Goal: Task Accomplishment & Management: Manage account settings

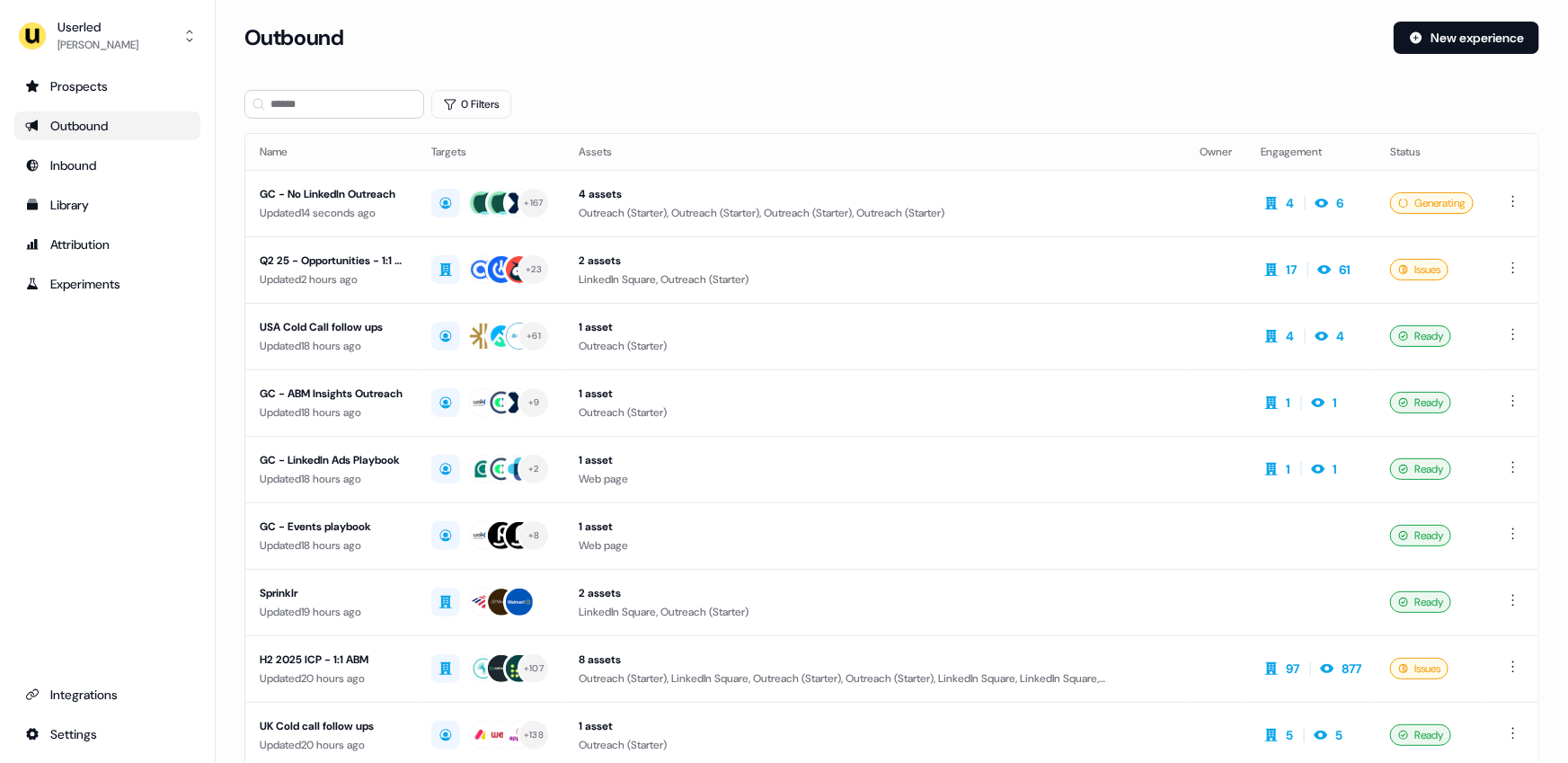
click at [89, 128] on div "Outbound" at bounding box center [107, 125] width 165 height 18
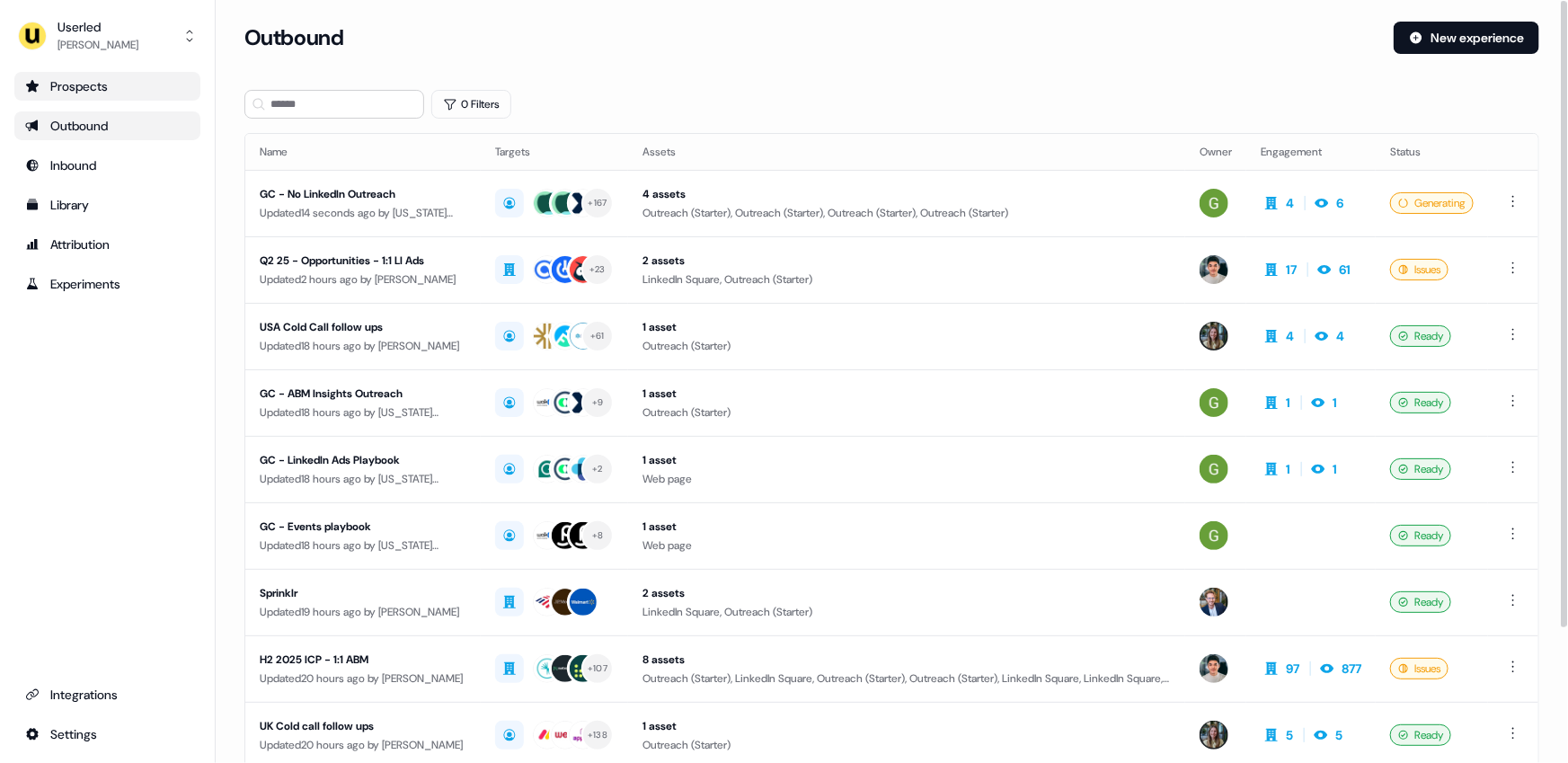
click at [115, 85] on div "Prospects" at bounding box center [107, 86] width 165 height 18
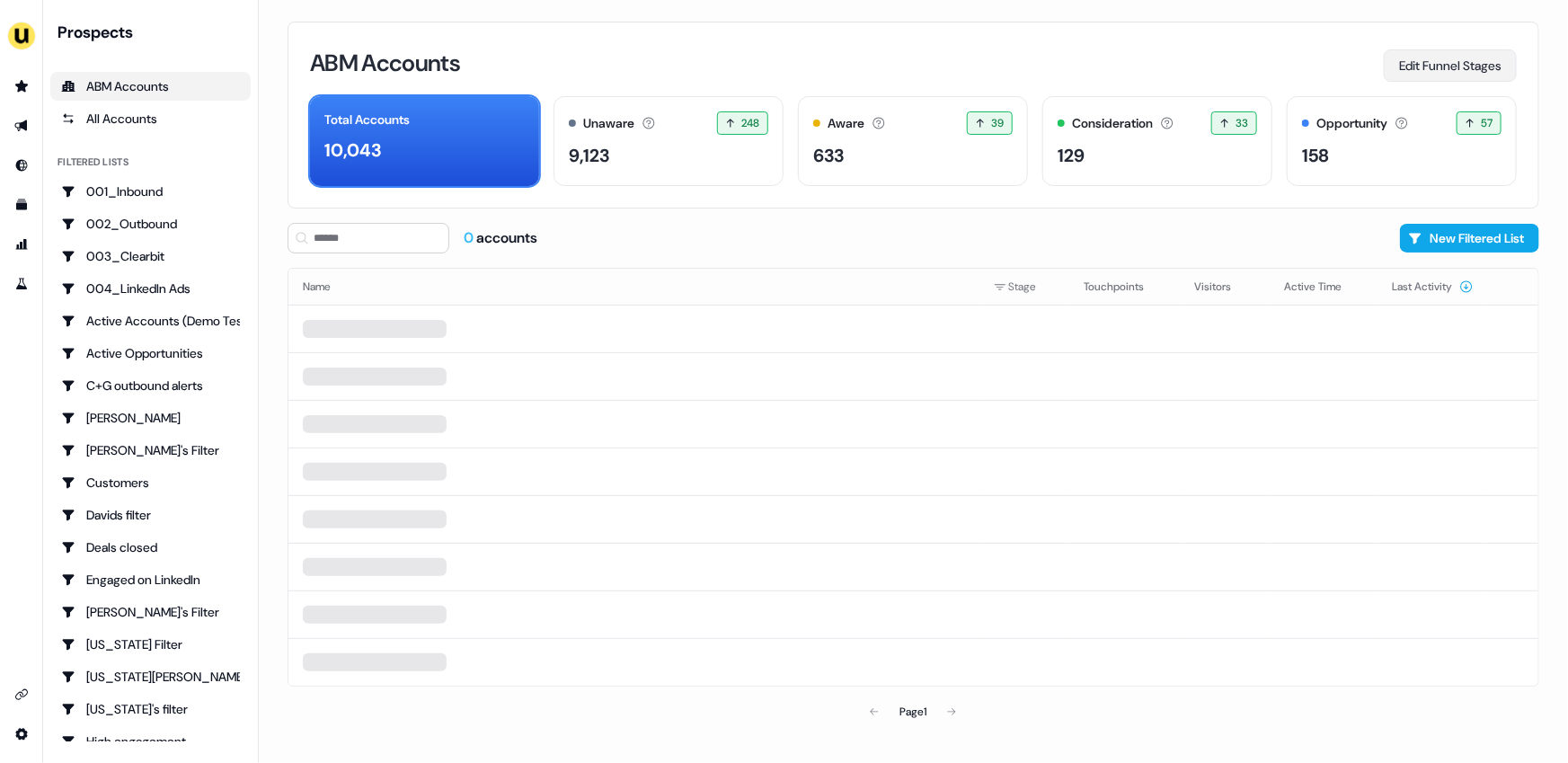
click at [1450, 65] on button "Edit Funnel Stages" at bounding box center [1450, 65] width 133 height 32
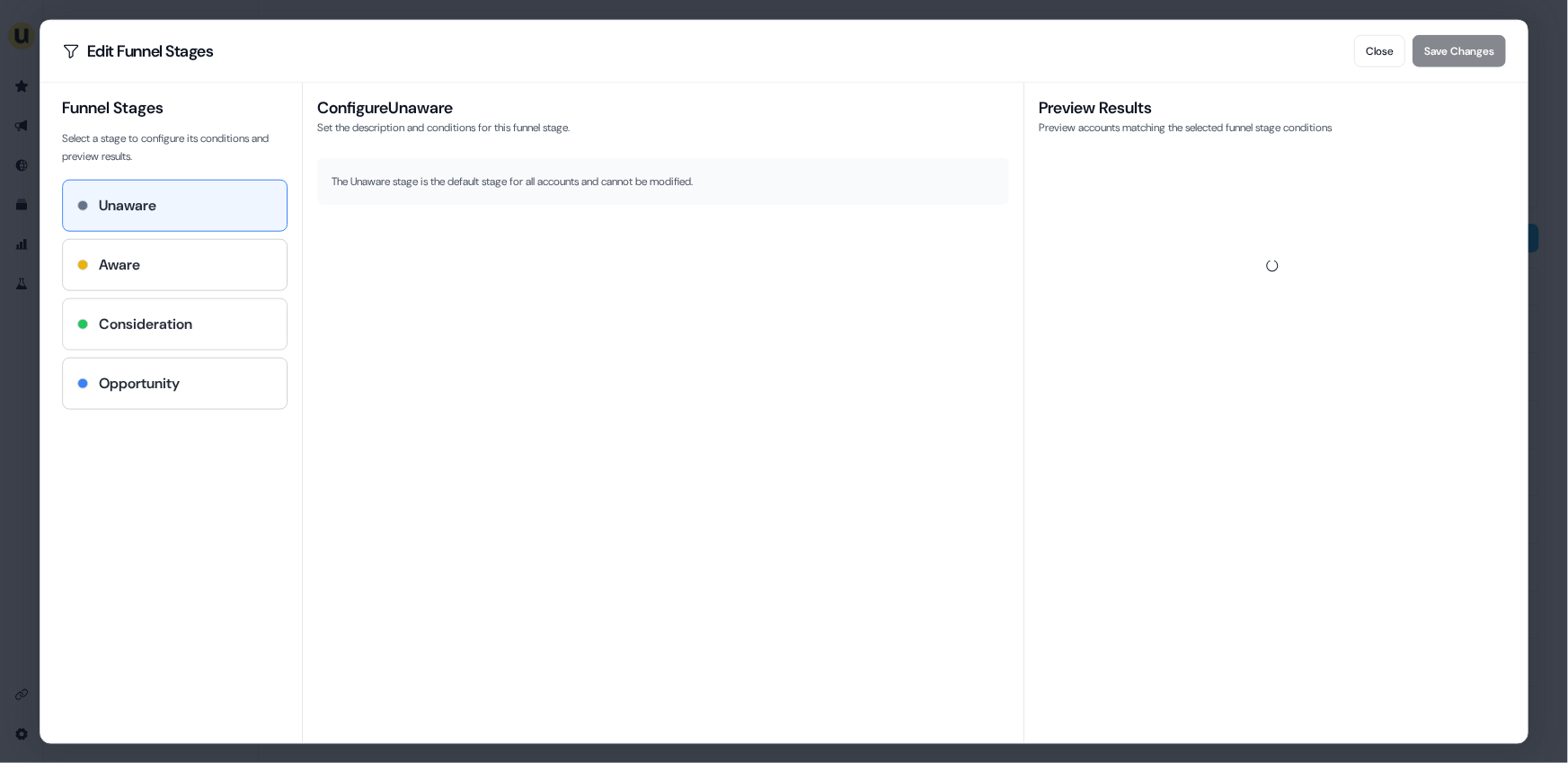
drag, startPoint x: 190, startPoint y: 304, endPoint x: 201, endPoint y: 291, distance: 17.0
click at [193, 302] on div "Consideration" at bounding box center [175, 323] width 225 height 50
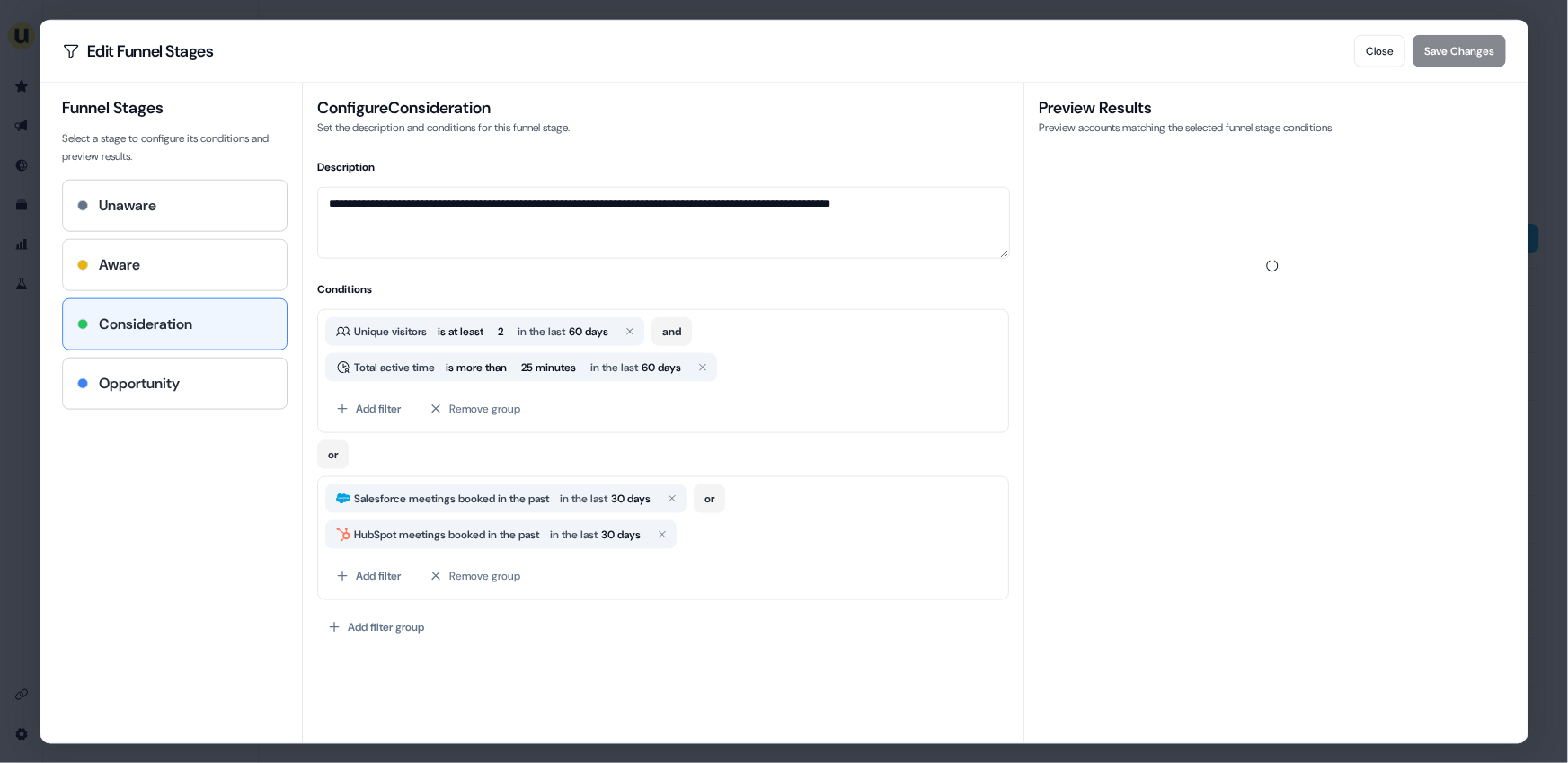
click at [206, 267] on div "Aware" at bounding box center [175, 264] width 196 height 22
type textarea "**********"
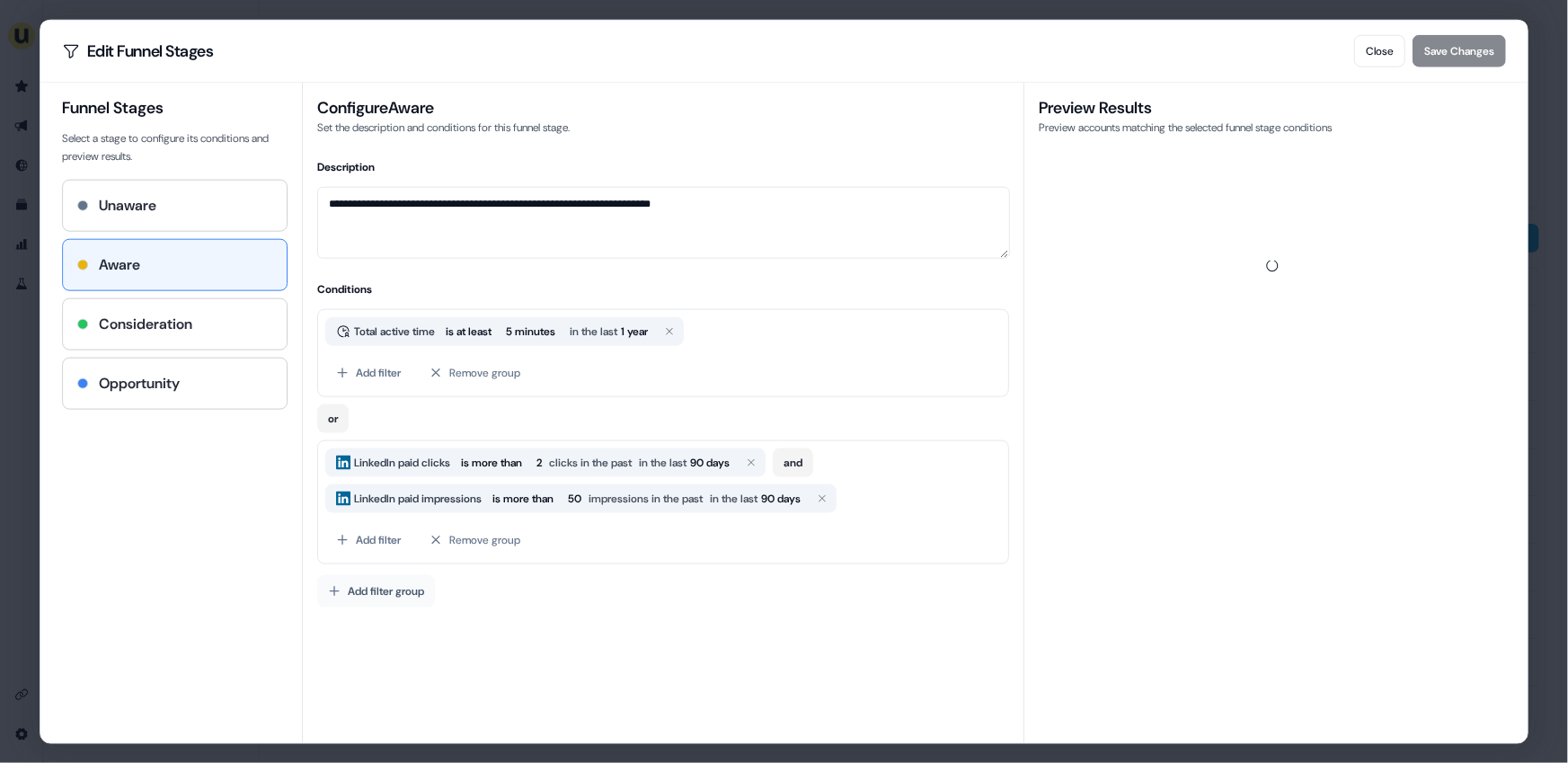
click at [349, 586] on button "Add filter group" at bounding box center [377, 591] width 118 height 32
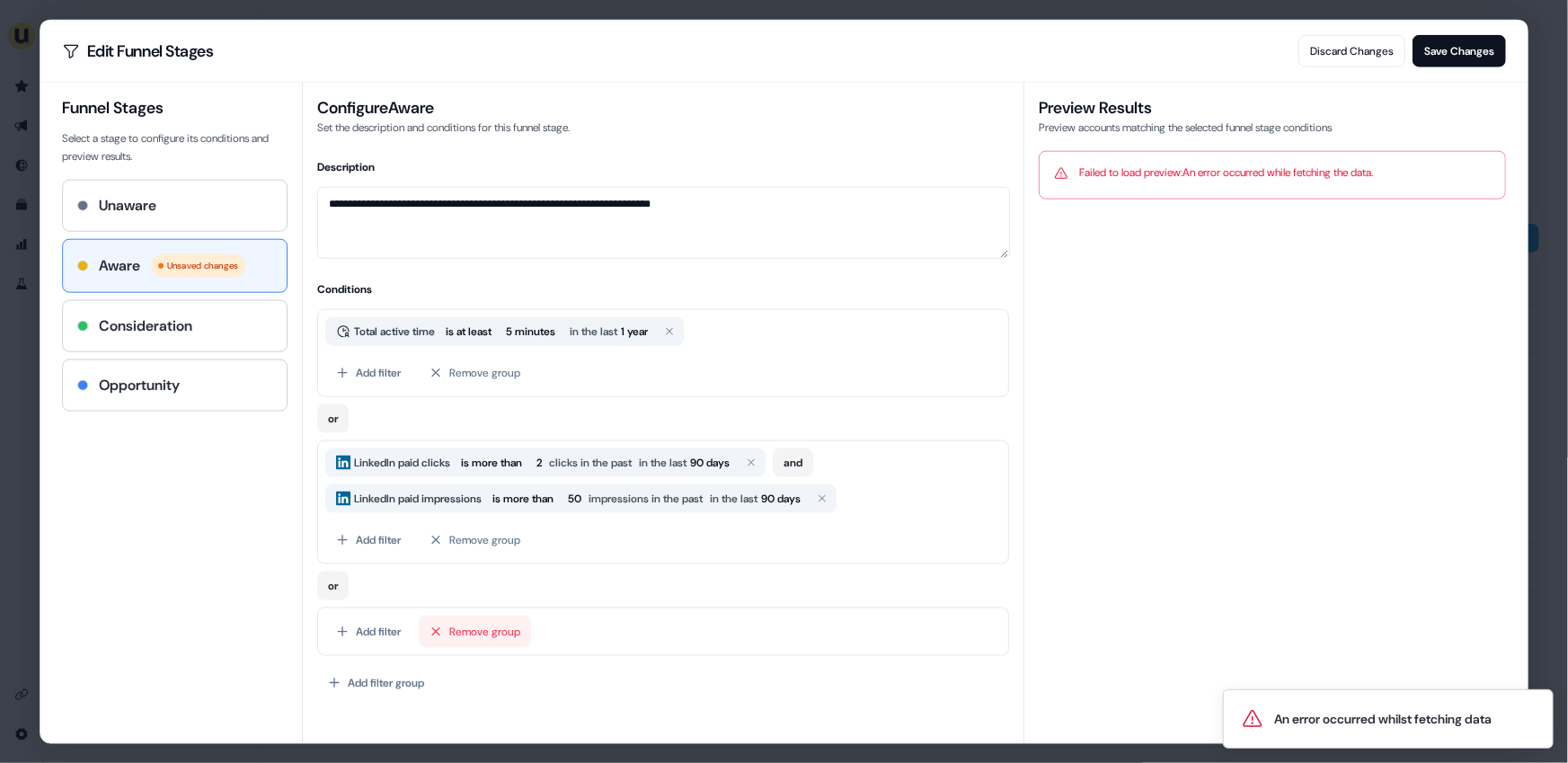
click at [487, 627] on button "Remove group" at bounding box center [476, 631] width 112 height 32
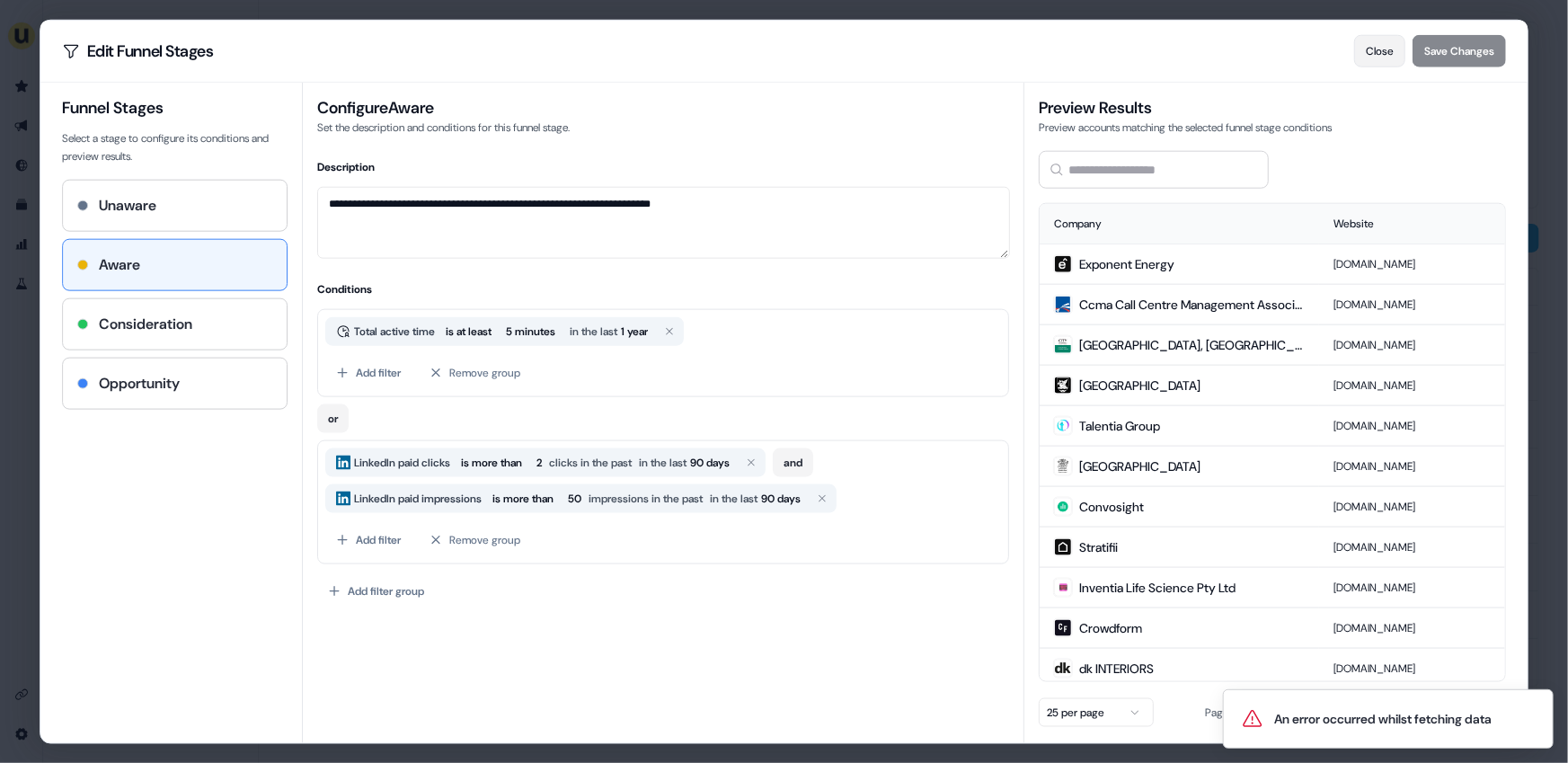
click at [1369, 45] on button "Close" at bounding box center [1380, 50] width 51 height 32
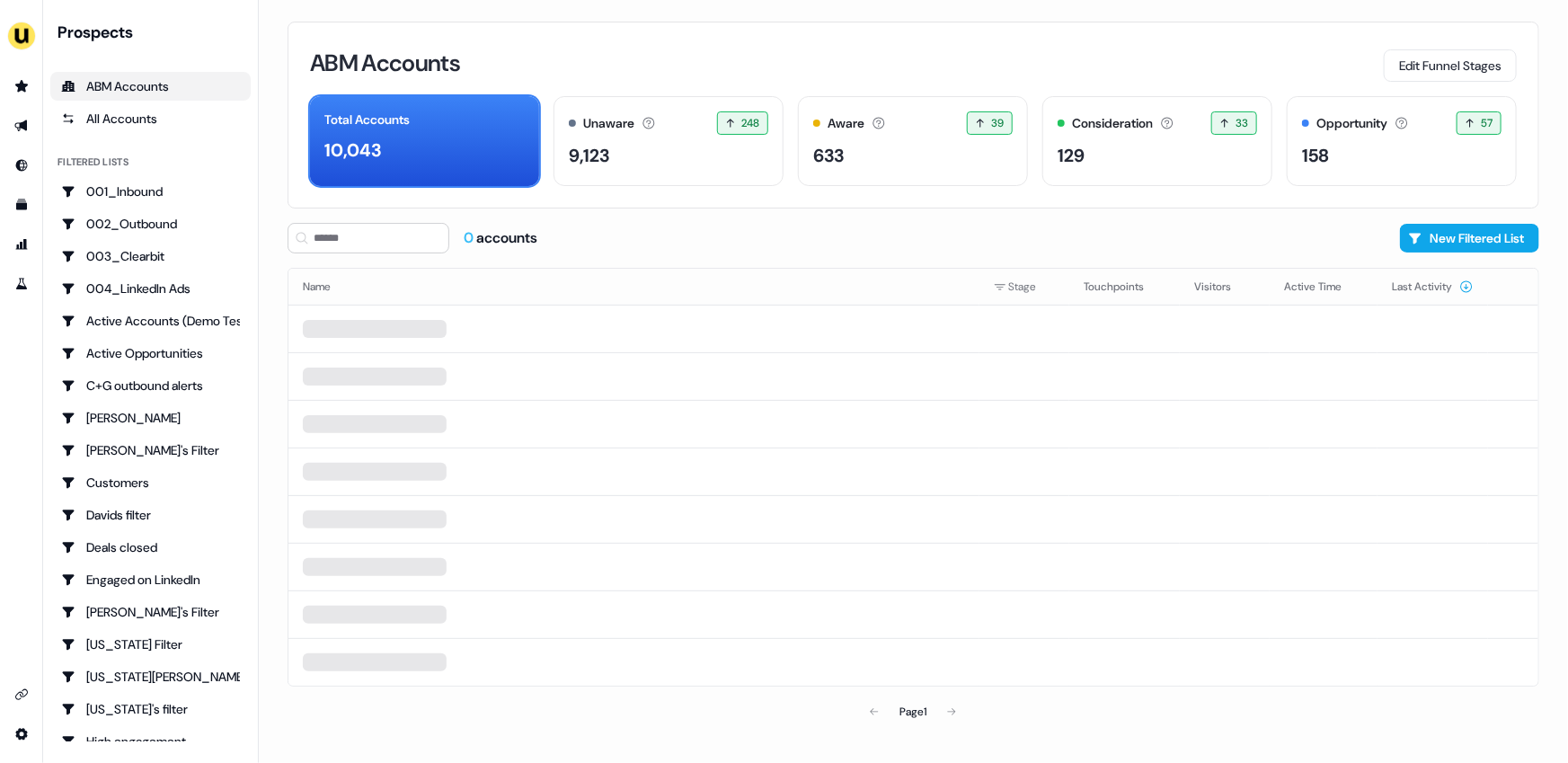
click at [823, 48] on div "ABM Accounts Edit Funnel Stages" at bounding box center [913, 63] width 1207 height 38
click at [814, 57] on div "ABM Accounts Edit Funnel Stages" at bounding box center [913, 63] width 1207 height 38
click at [802, 56] on div "ABM Accounts Edit Funnel Stages" at bounding box center [913, 63] width 1207 height 38
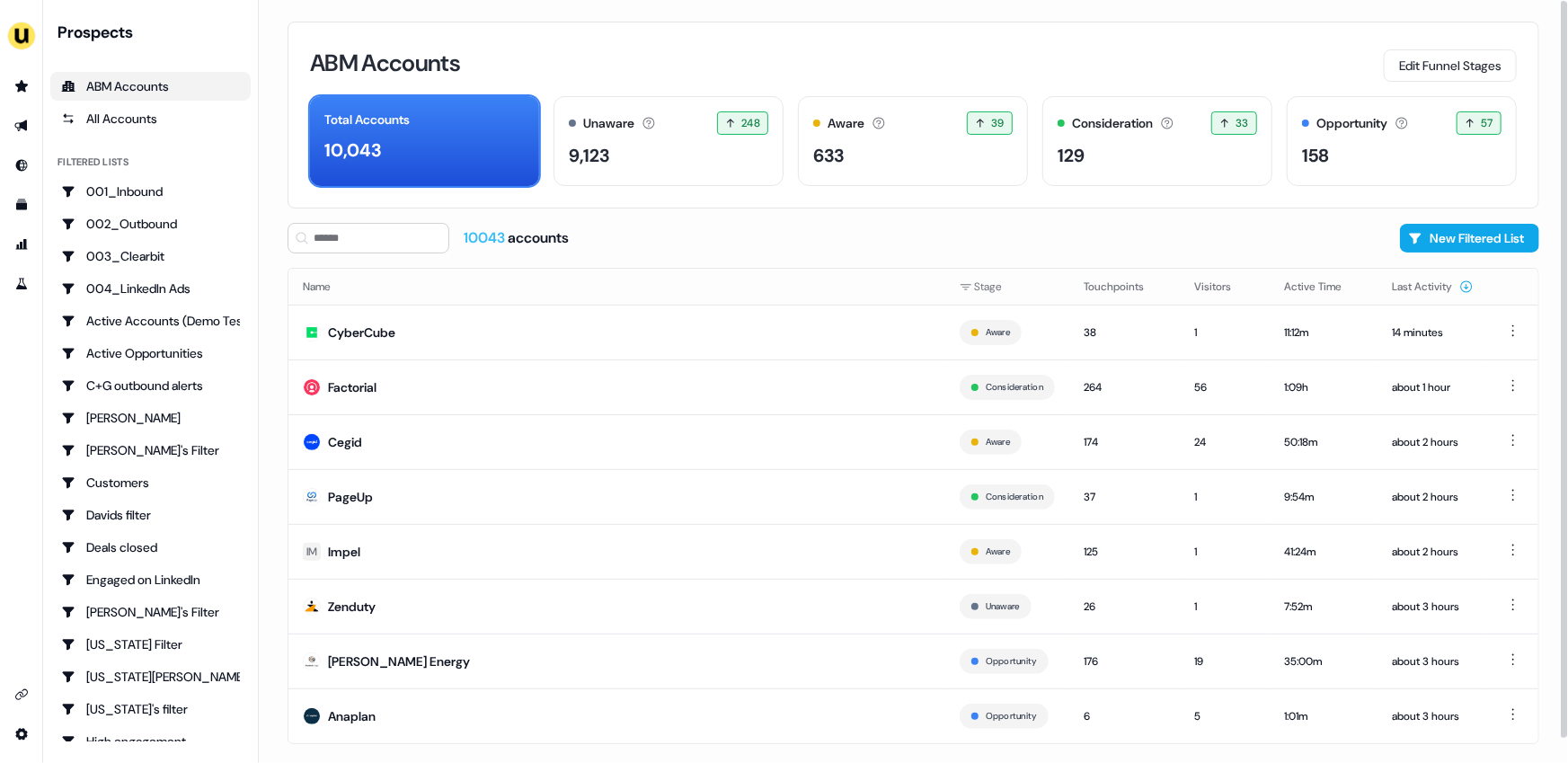
click at [815, 60] on div "ABM Accounts Edit Funnel Stages" at bounding box center [913, 63] width 1207 height 38
click at [816, 57] on div "ABM Accounts Edit Funnel Stages" at bounding box center [913, 63] width 1207 height 38
click at [809, 55] on div "ABM Accounts Edit Funnel Stages" at bounding box center [913, 63] width 1207 height 38
click at [816, 55] on div "ABM Accounts Edit Funnel Stages" at bounding box center [913, 63] width 1207 height 38
drag, startPoint x: 793, startPoint y: 54, endPoint x: 808, endPoint y: 54, distance: 15.0
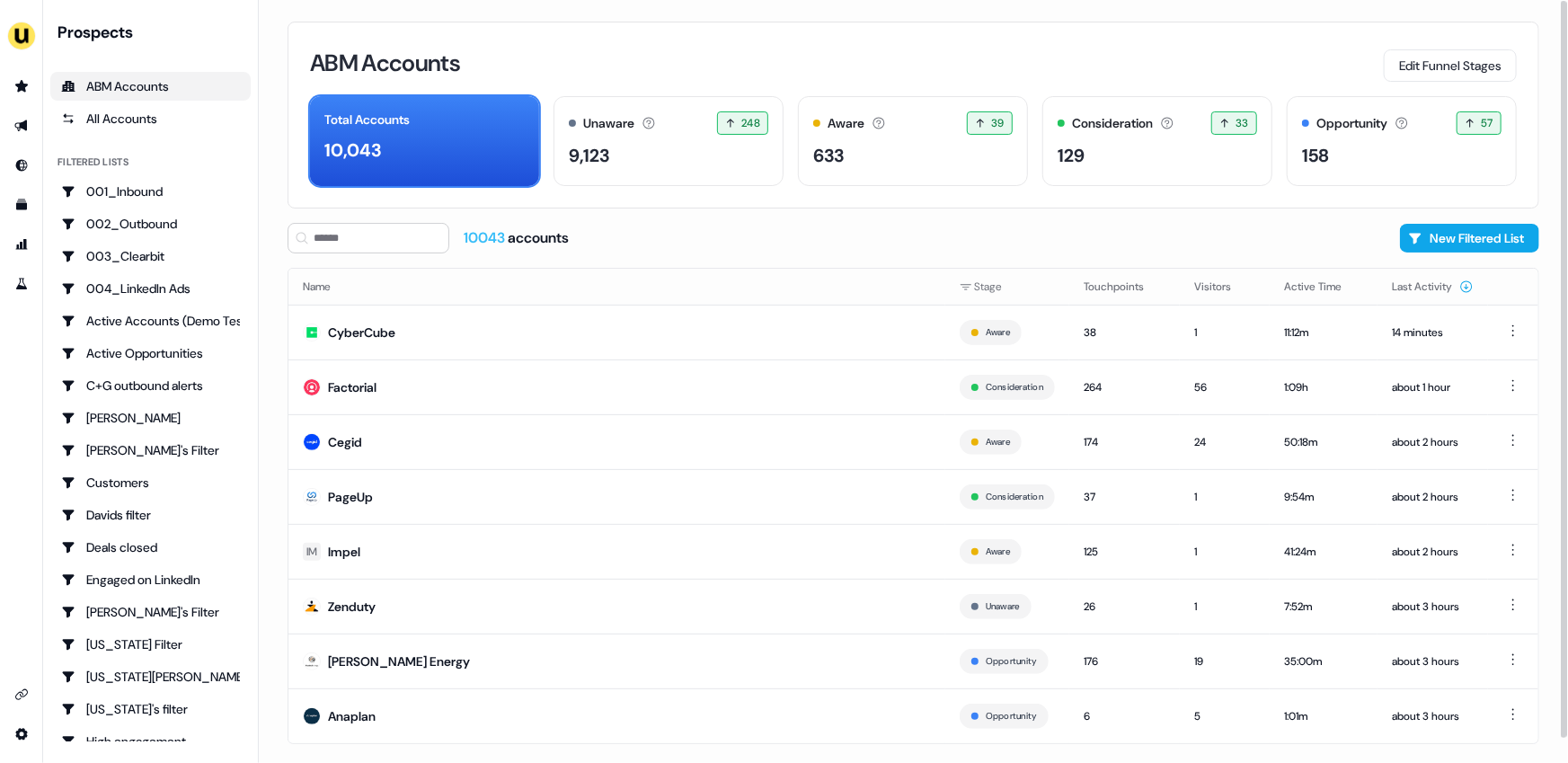
click at [796, 54] on div "ABM Accounts Edit Funnel Stages" at bounding box center [913, 63] width 1207 height 38
click at [819, 53] on div "ABM Accounts Edit Funnel Stages" at bounding box center [913, 63] width 1207 height 38
click at [18, 123] on icon "Go to outbound experience" at bounding box center [20, 126] width 12 height 11
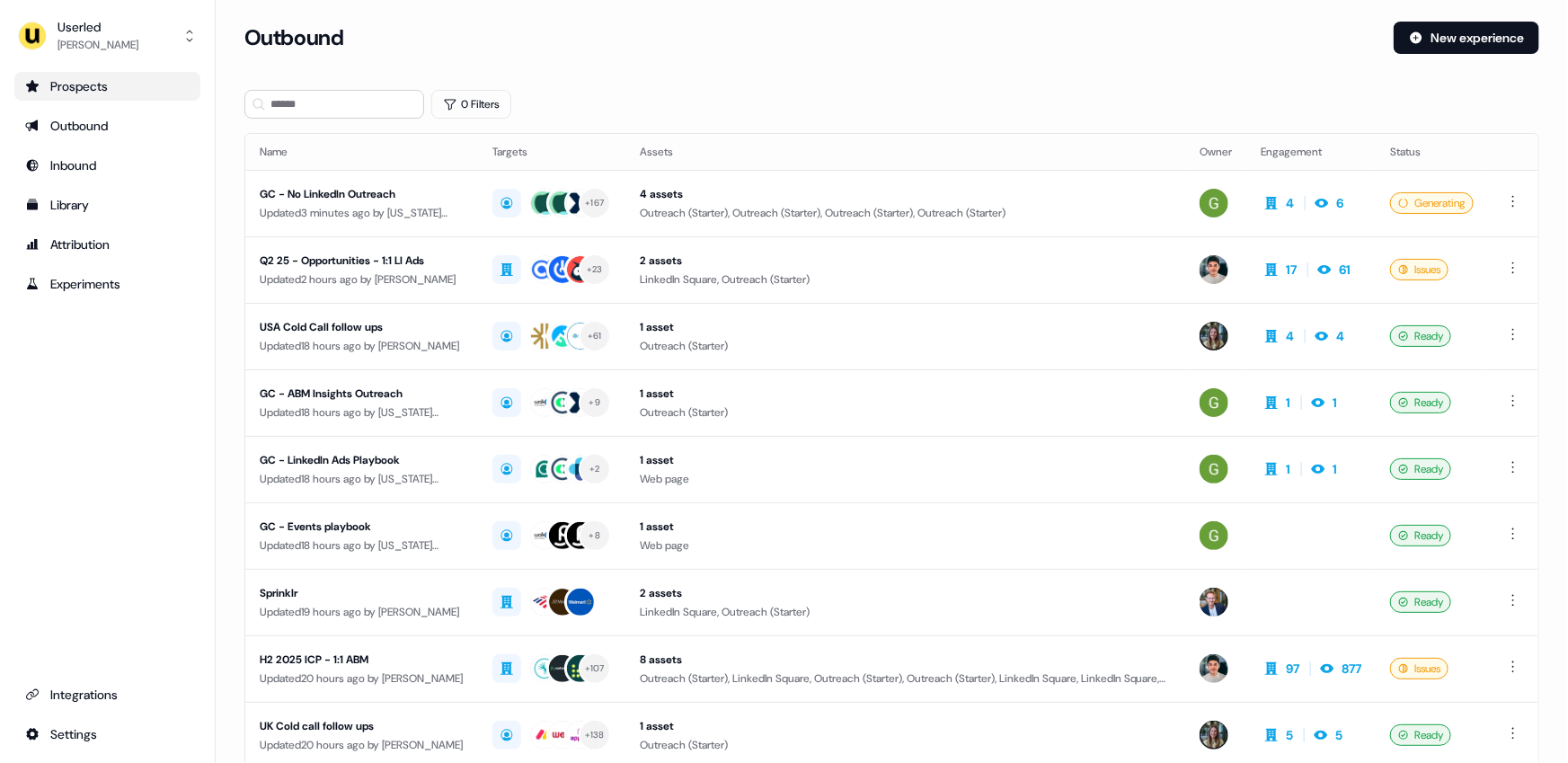
click at [25, 87] on icon "Go to prospects" at bounding box center [32, 86] width 14 height 14
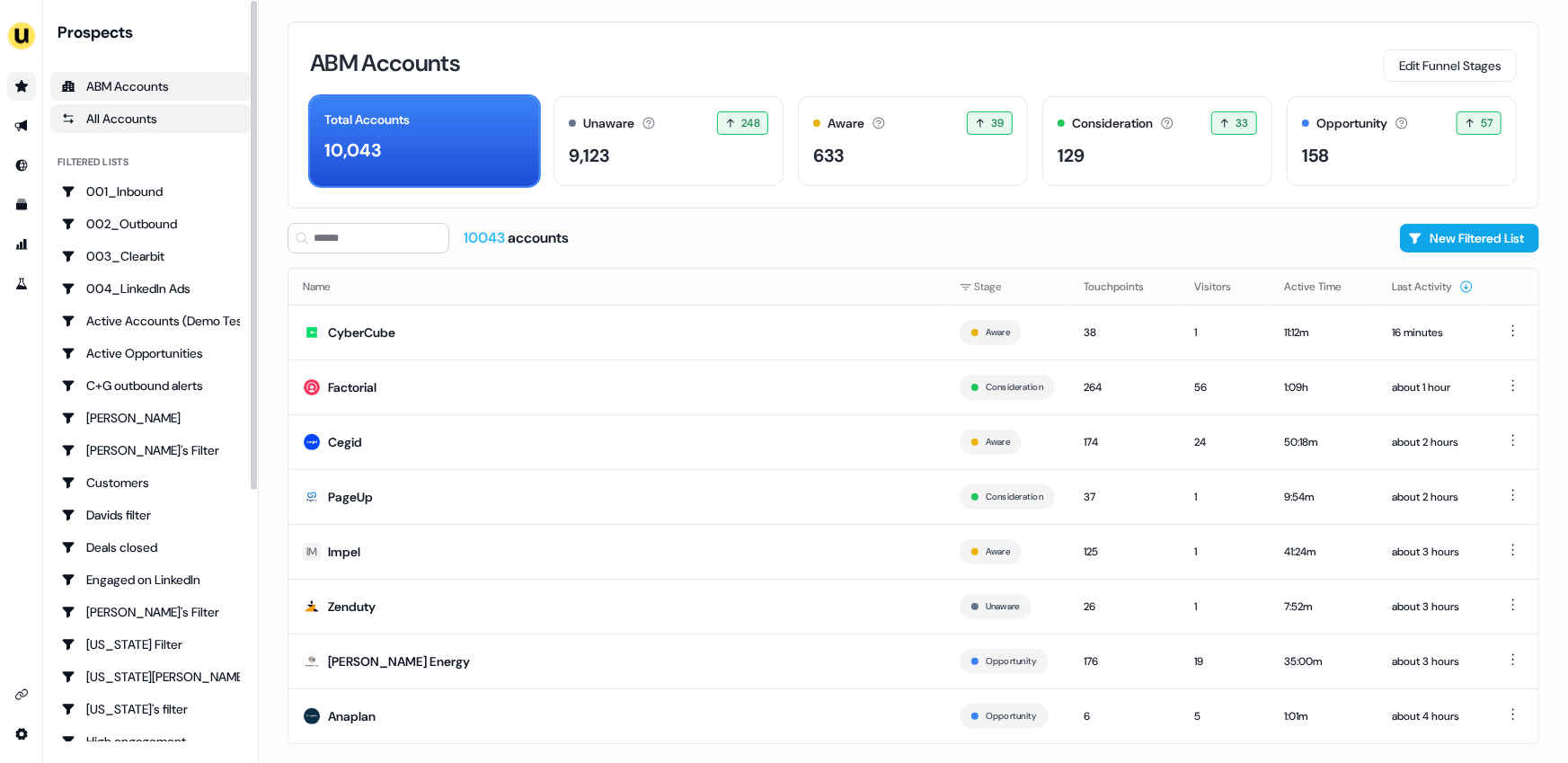
click at [91, 123] on div "All Accounts" at bounding box center [151, 118] width 179 height 18
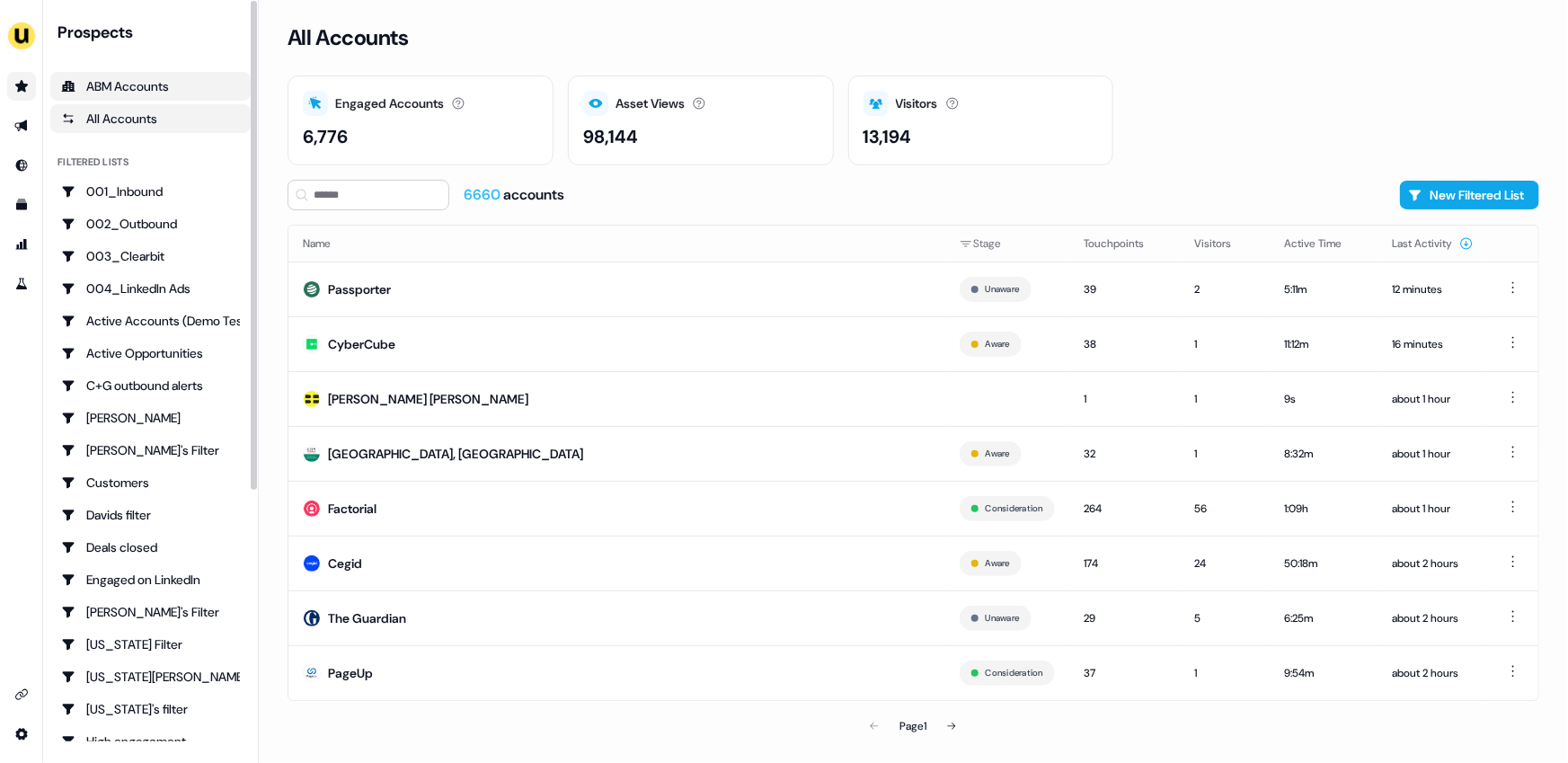
click at [134, 89] on div "ABM Accounts" at bounding box center [151, 86] width 179 height 18
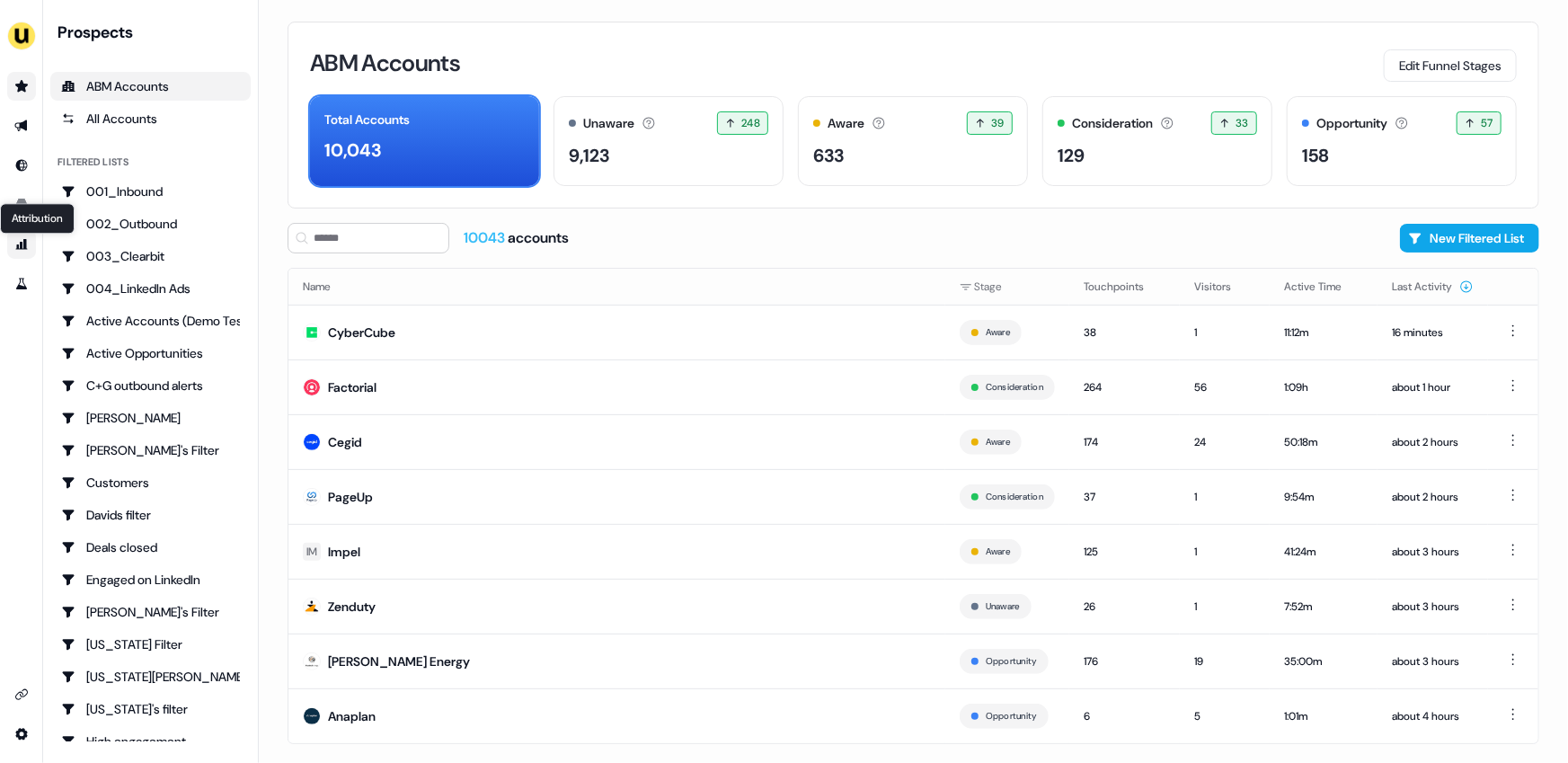
click at [20, 244] on icon "Go to attribution" at bounding box center [22, 244] width 11 height 10
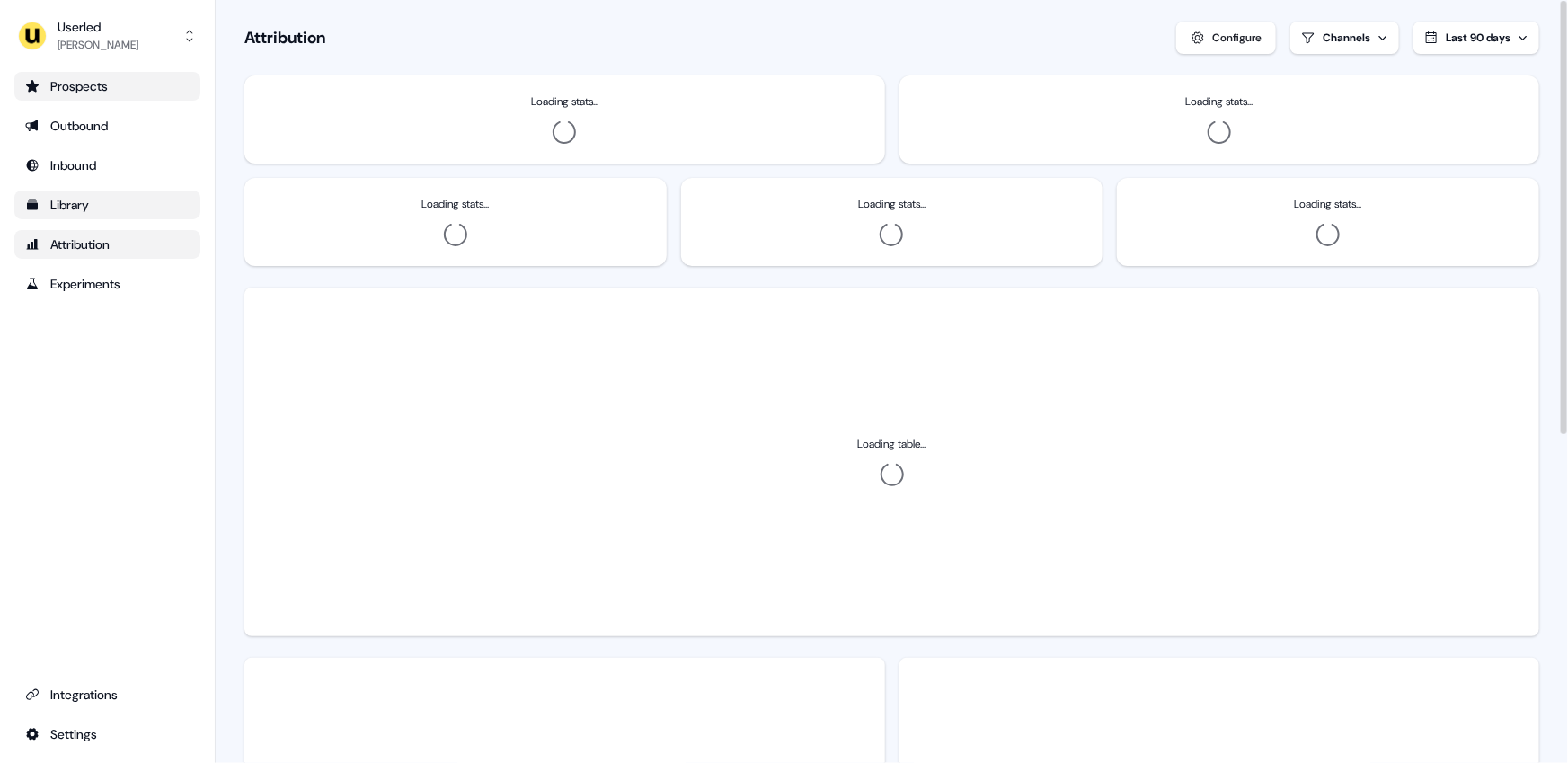
click at [40, 198] on div "Library" at bounding box center [107, 204] width 165 height 18
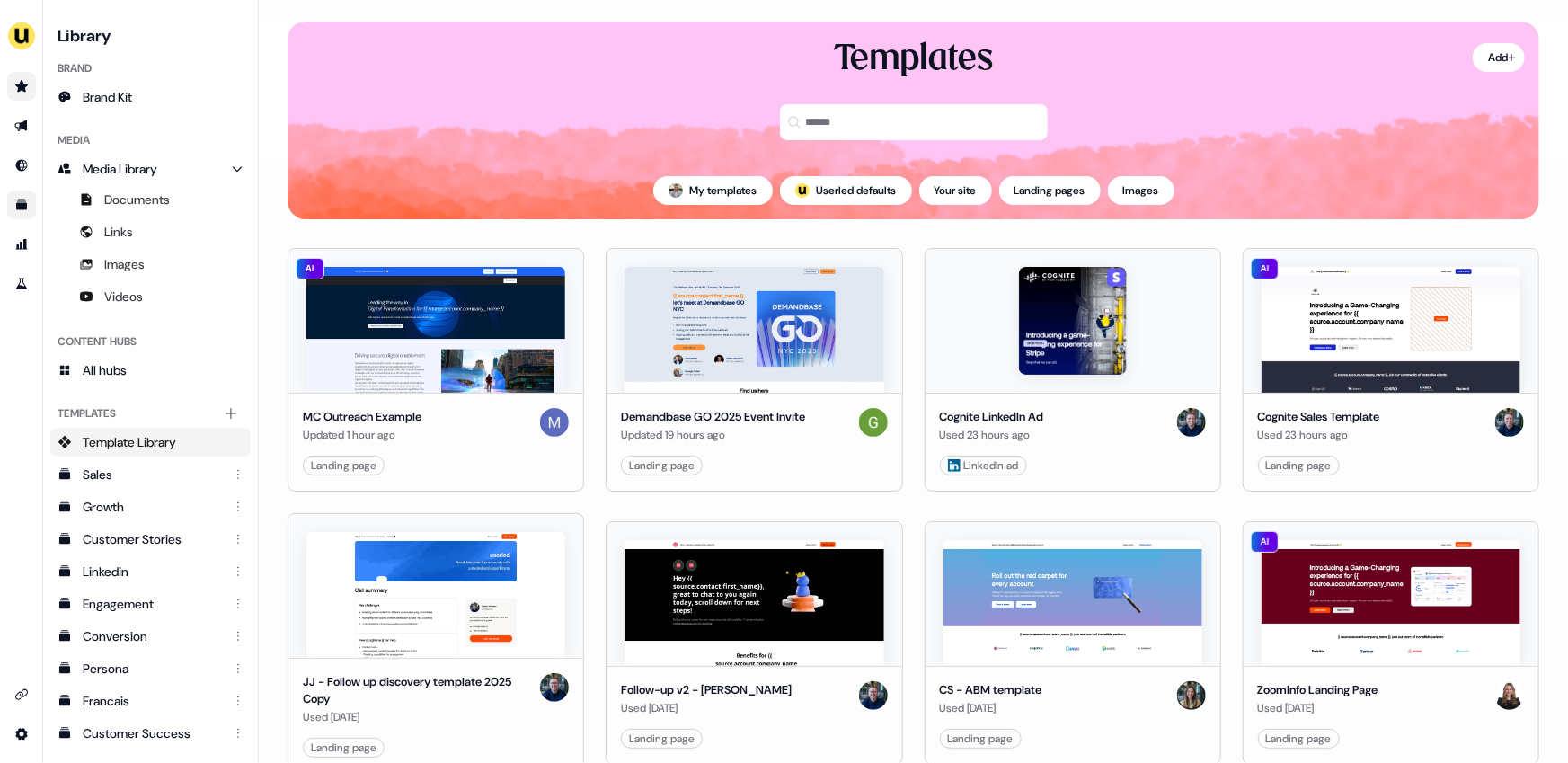
click at [24, 89] on icon "Go to prospects" at bounding box center [21, 86] width 12 height 11
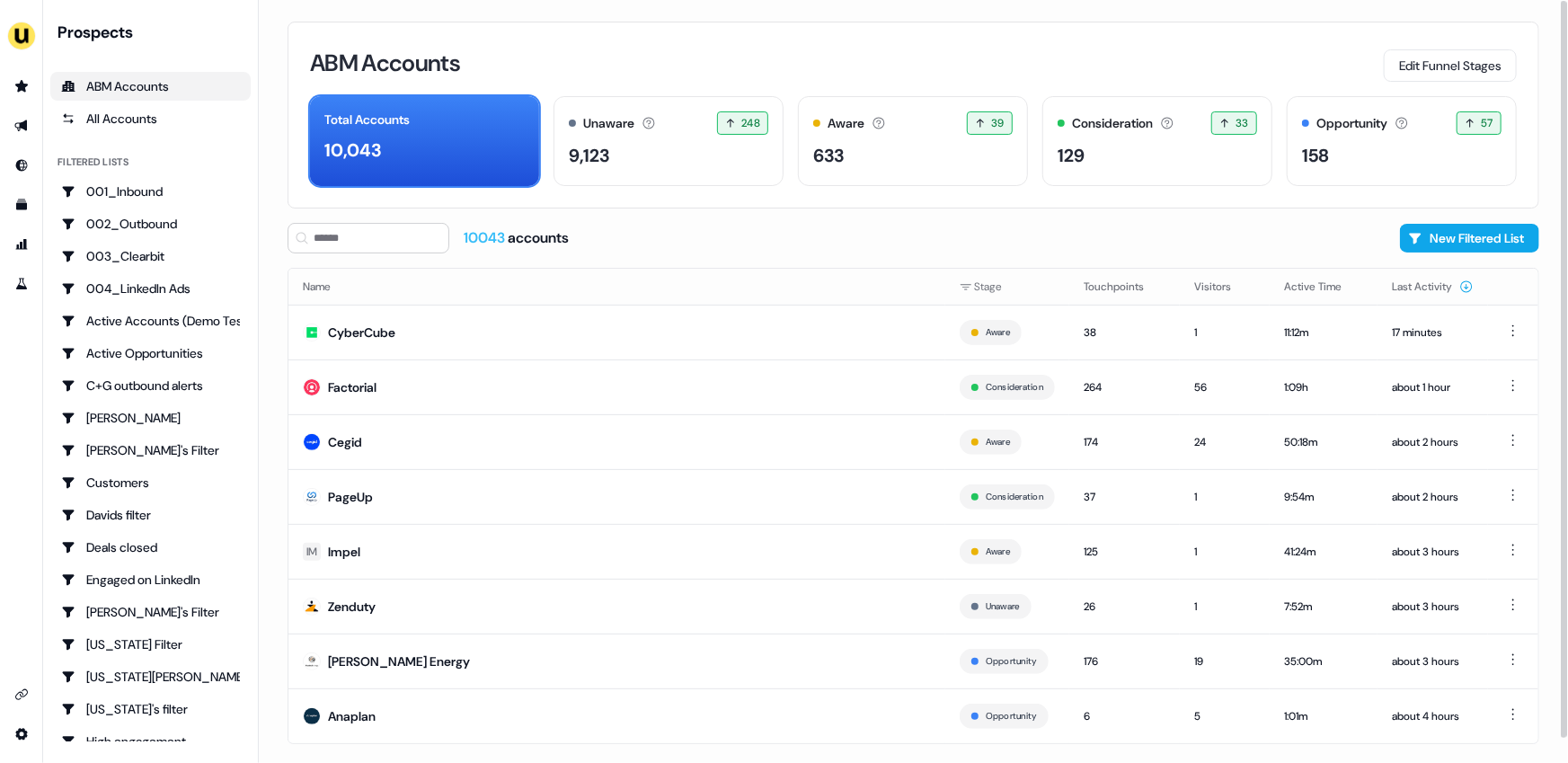
drag, startPoint x: 268, startPoint y: 89, endPoint x: 278, endPoint y: 89, distance: 10.0
click at [273, 89] on div "ABM Accounts Edit Funnel Stages Total Accounts 10,043 Unaware The default stage…" at bounding box center [913, 382] width 1309 height 763
click at [276, 88] on div "ABM Accounts Edit Funnel Stages Total Accounts 10,043 Unaware The default stage…" at bounding box center [913, 382] width 1309 height 763
click at [275, 80] on div "ABM Accounts Edit Funnel Stages Total Accounts 10,043 Unaware The default stage…" at bounding box center [913, 382] width 1309 height 763
click at [270, 79] on div "ABM Accounts Edit Funnel Stages Total Accounts 10,043 Unaware The default stage…" at bounding box center [913, 382] width 1309 height 763
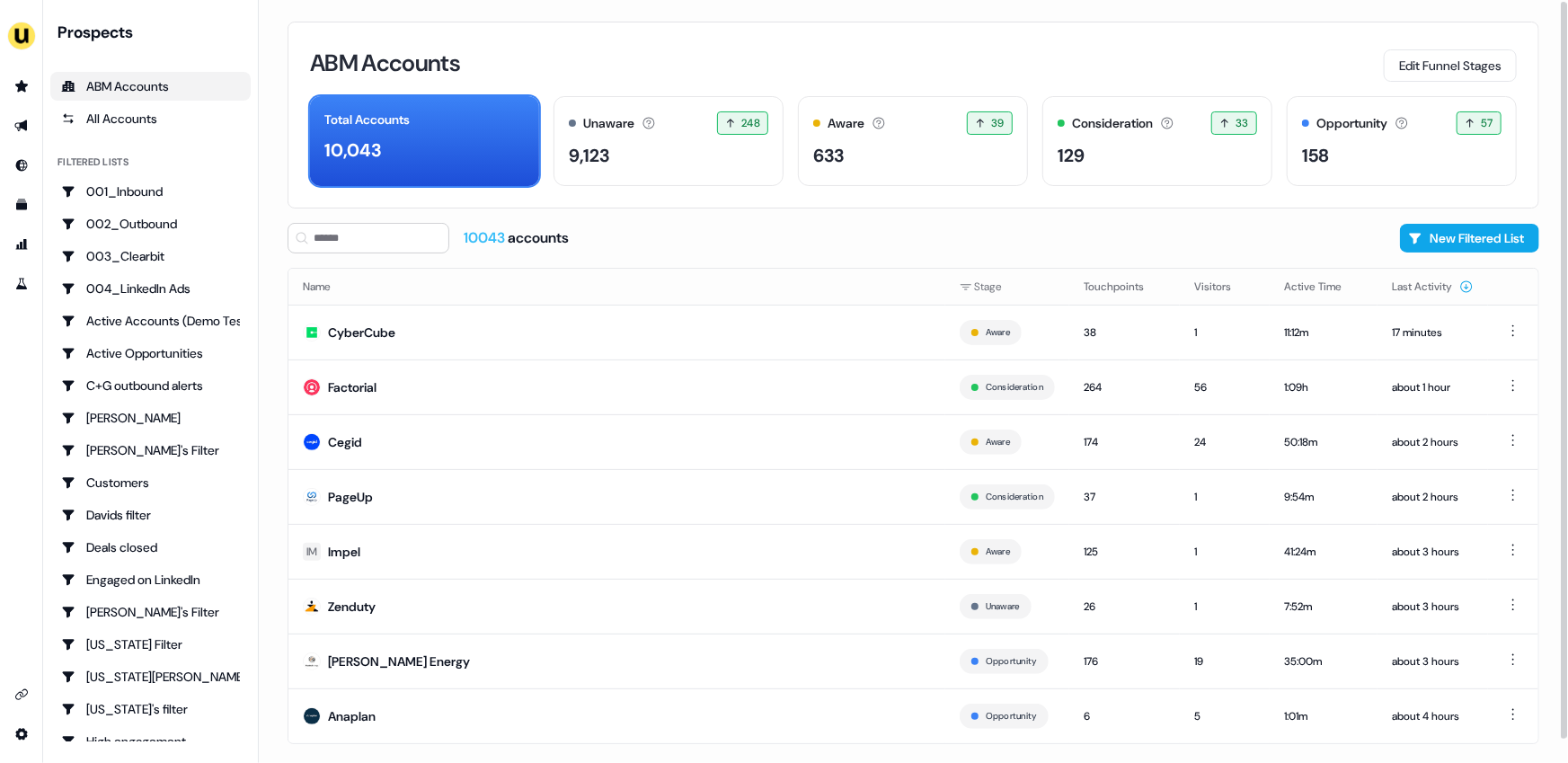
click at [797, 59] on div "ABM Accounts Edit Funnel Stages" at bounding box center [913, 63] width 1207 height 38
click at [822, 57] on div "ABM Accounts Edit Funnel Stages" at bounding box center [913, 63] width 1207 height 38
